Goal: Navigation & Orientation: Find specific page/section

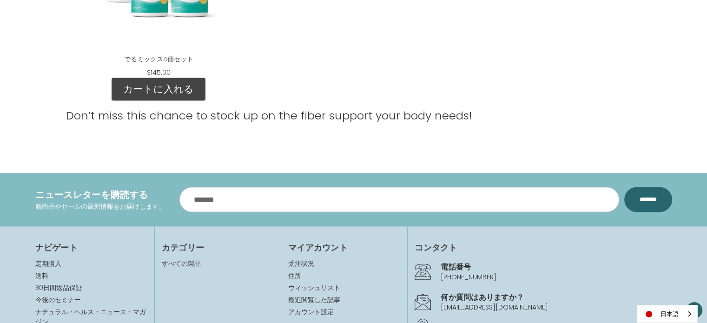
scroll to position [1487, 0]
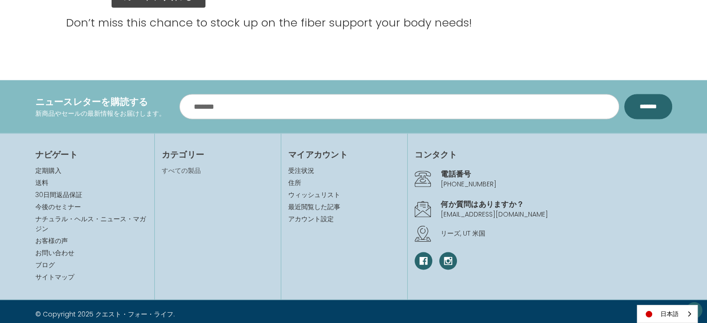
click at [187, 169] on link "すべての製品" at bounding box center [181, 170] width 39 height 9
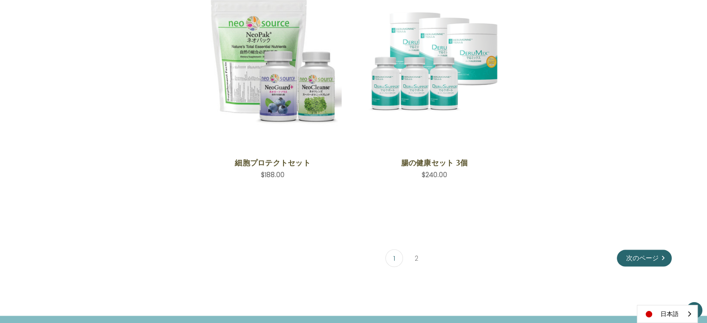
scroll to position [1998, 0]
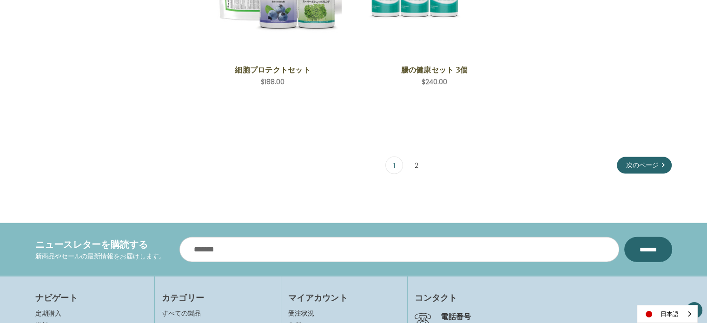
click at [415, 162] on link "2" at bounding box center [416, 165] width 17 height 17
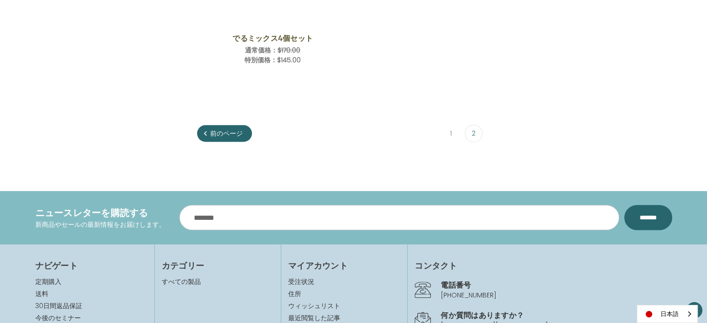
scroll to position [186, 0]
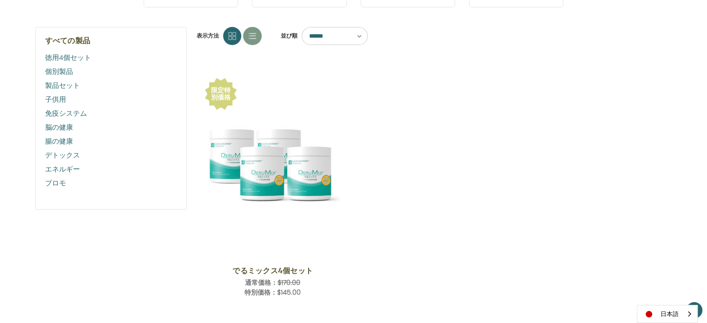
click at [67, 156] on link "デトックス" at bounding box center [111, 155] width 132 height 14
